Goal: Browse casually

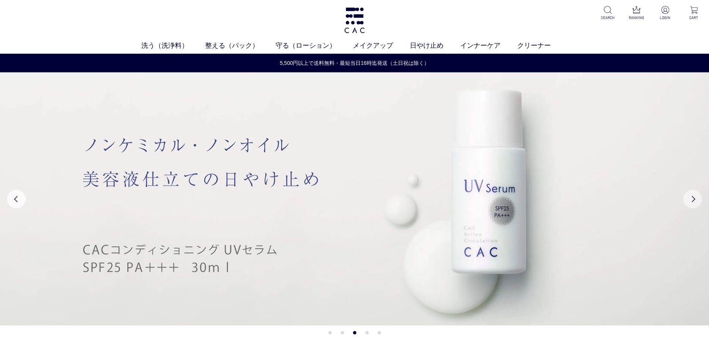
click at [692, 203] on button "Next" at bounding box center [693, 199] width 19 height 19
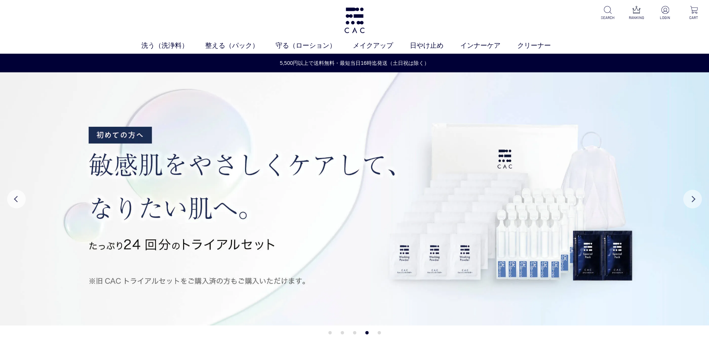
click at [692, 203] on button "Next" at bounding box center [693, 199] width 19 height 19
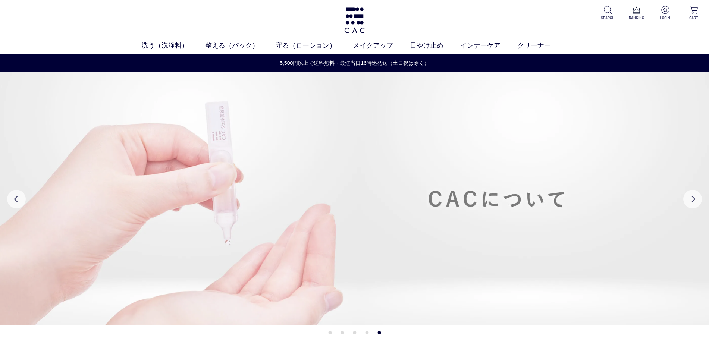
click at [466, 205] on img at bounding box center [354, 198] width 709 height 253
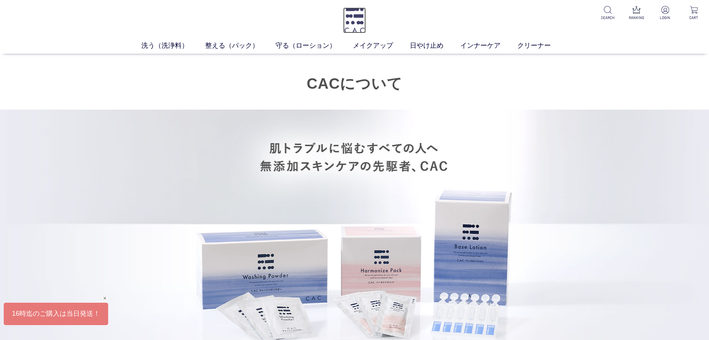
drag, startPoint x: 349, startPoint y: 16, endPoint x: 354, endPoint y: 22, distance: 6.9
click at [349, 17] on img at bounding box center [354, 20] width 23 height 26
